Goal: Find specific page/section: Find specific page/section

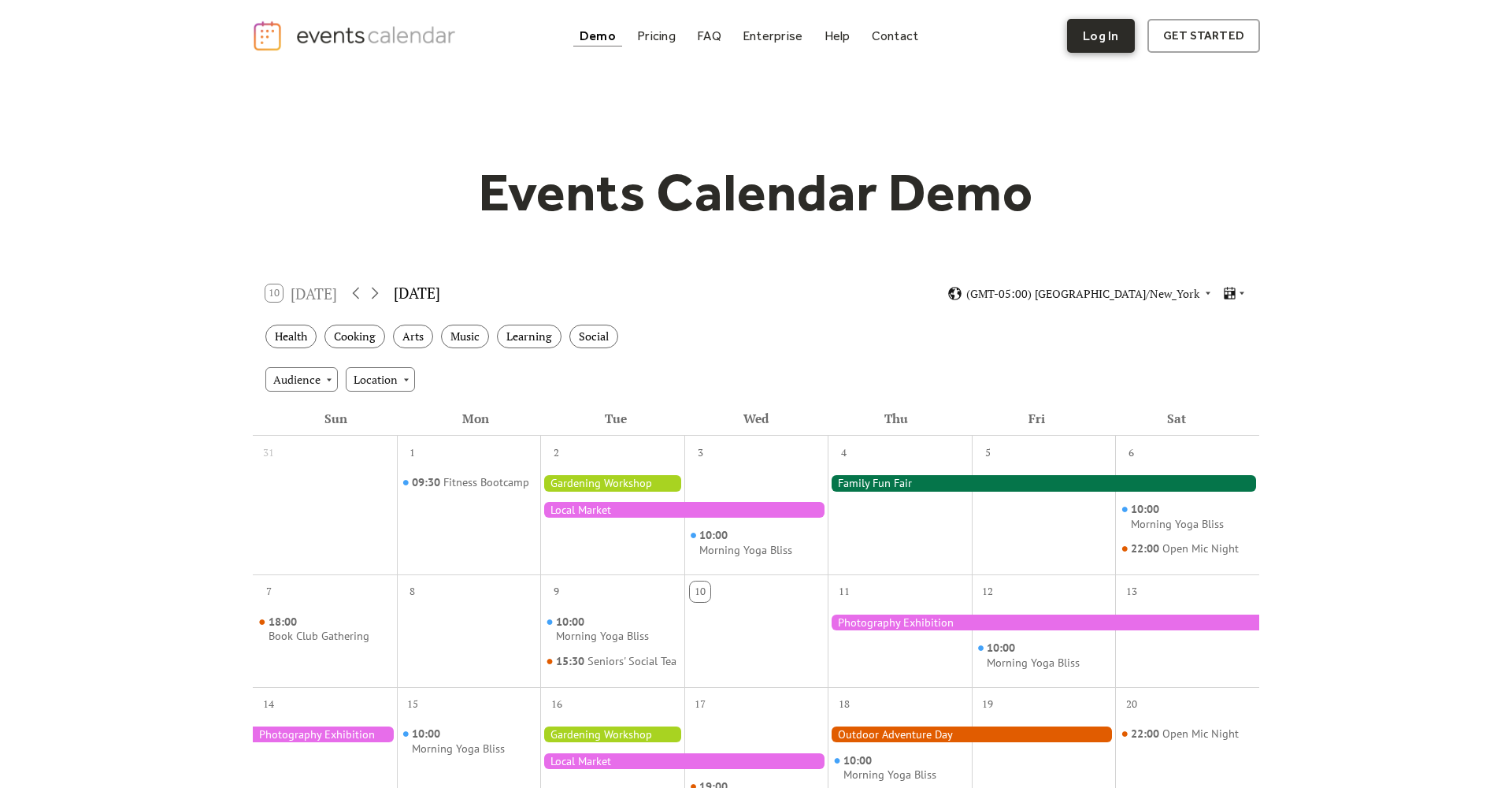
click at [1109, 48] on link "Log In" at bounding box center [1100, 35] width 67 height 34
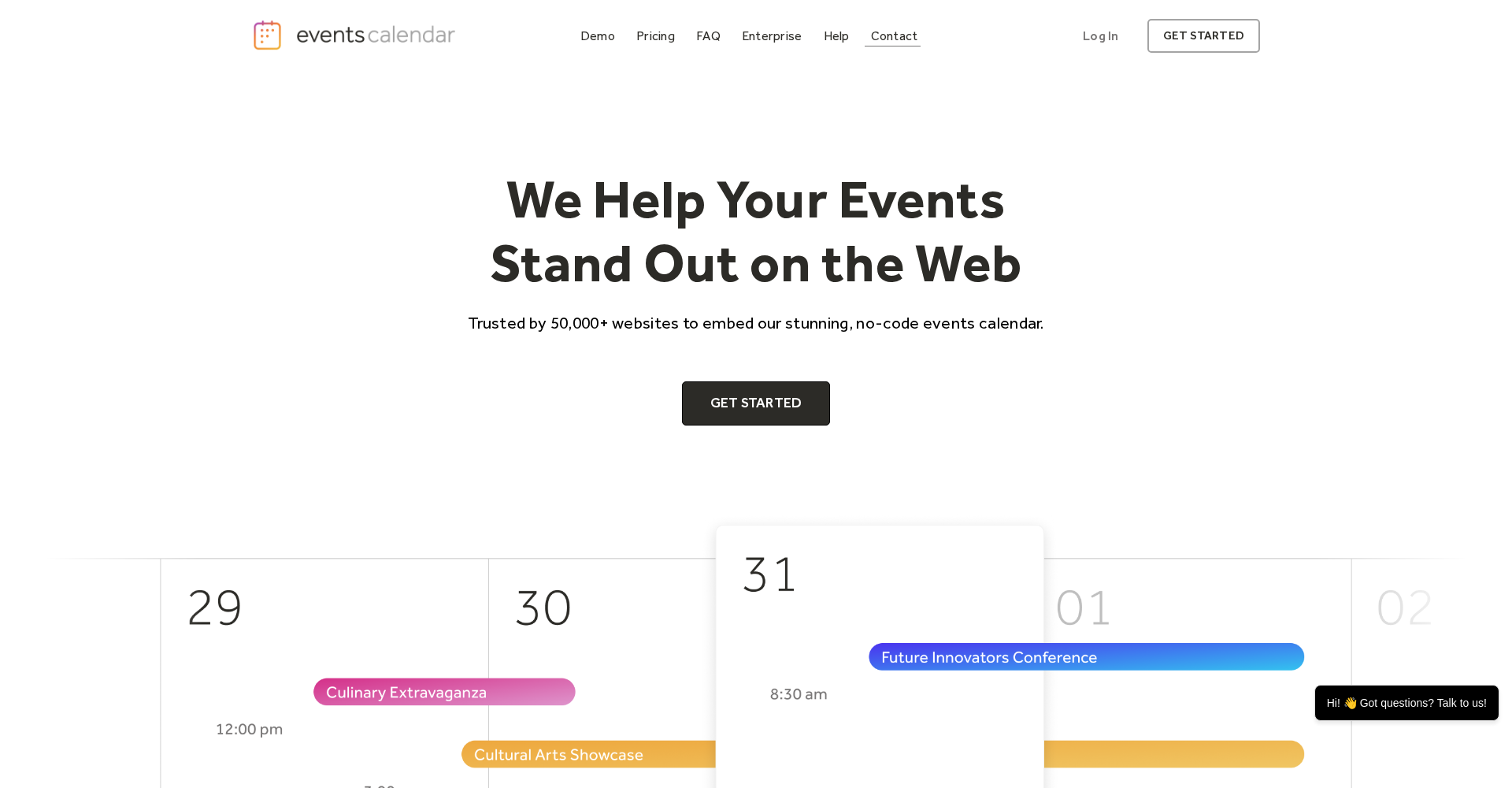
click at [883, 27] on link "Contact" at bounding box center [894, 35] width 60 height 22
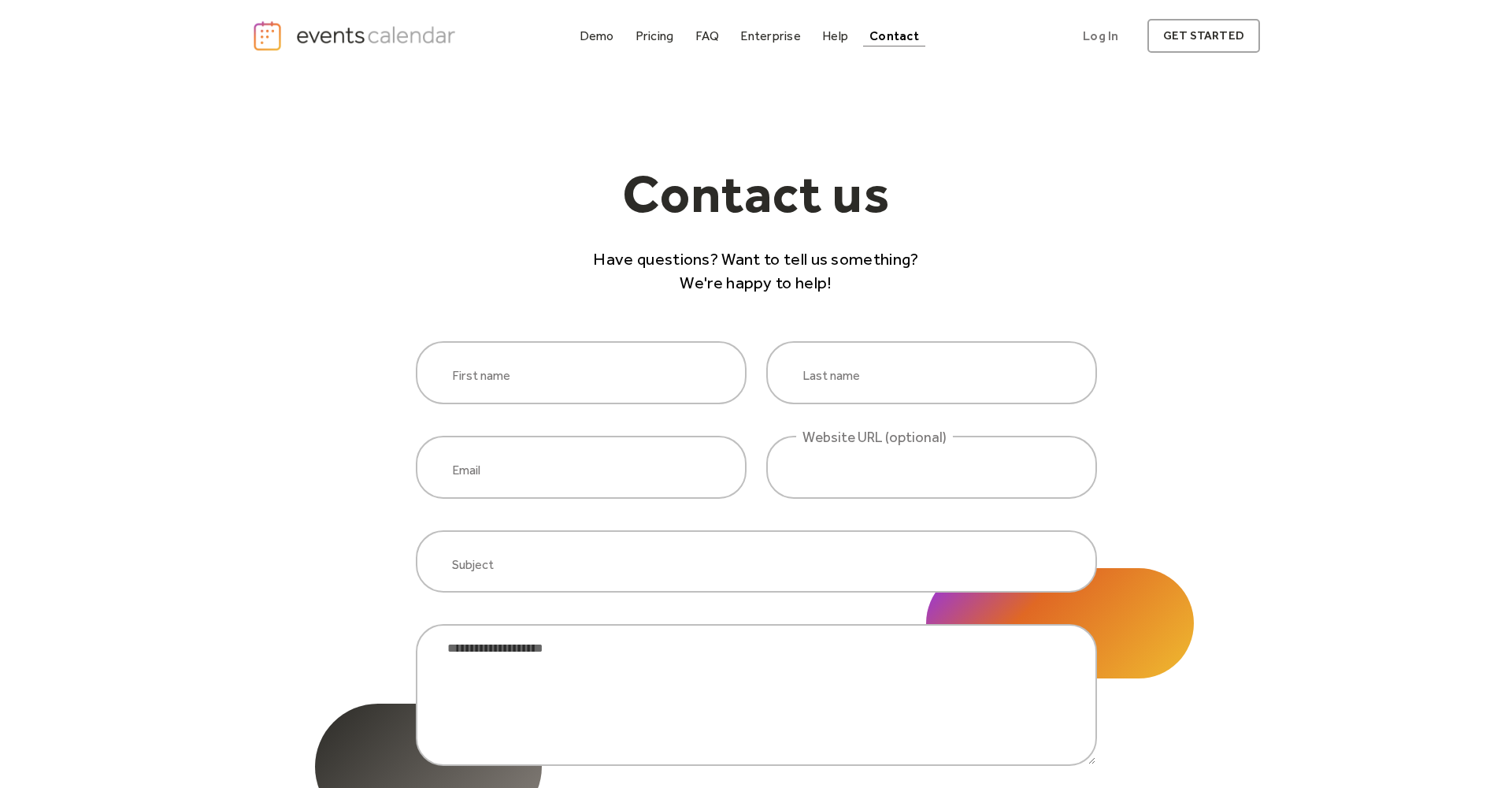
click at [391, 46] on img "home" at bounding box center [356, 35] width 208 height 32
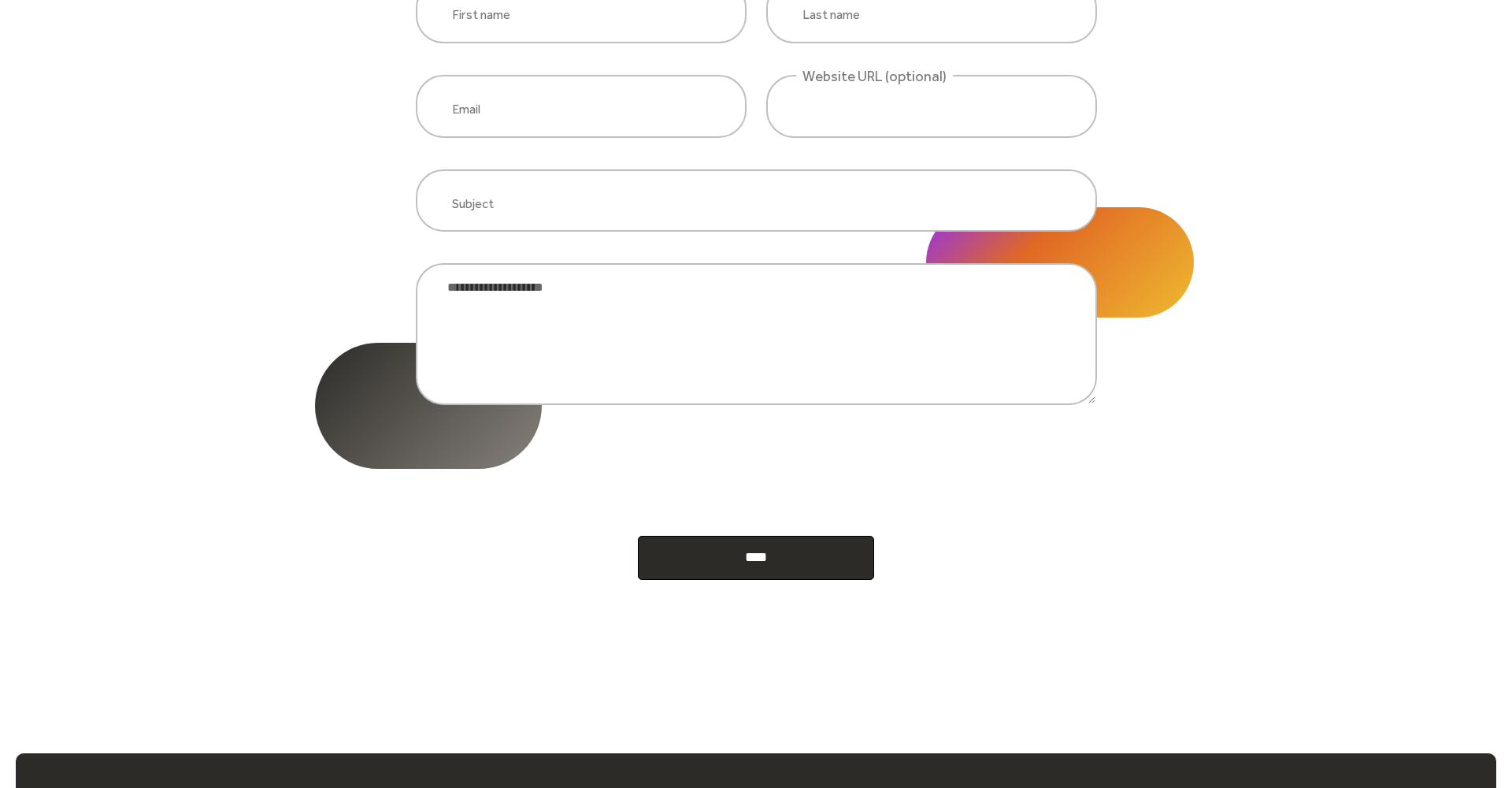
scroll to position [363, 0]
